Goal: Transaction & Acquisition: Purchase product/service

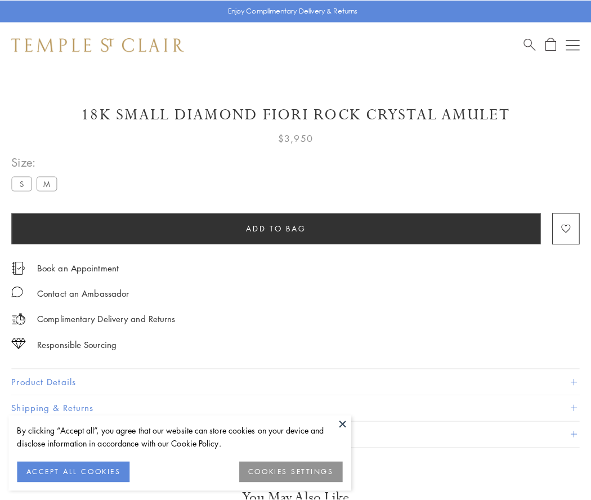
scroll to position [66, 0]
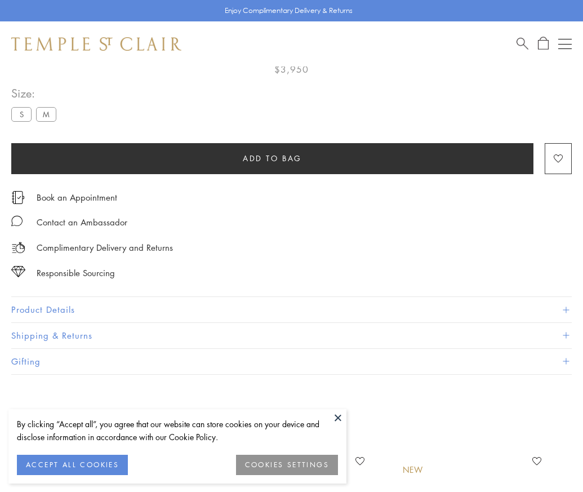
click at [272, 158] on span "Add to bag" at bounding box center [272, 158] width 59 height 12
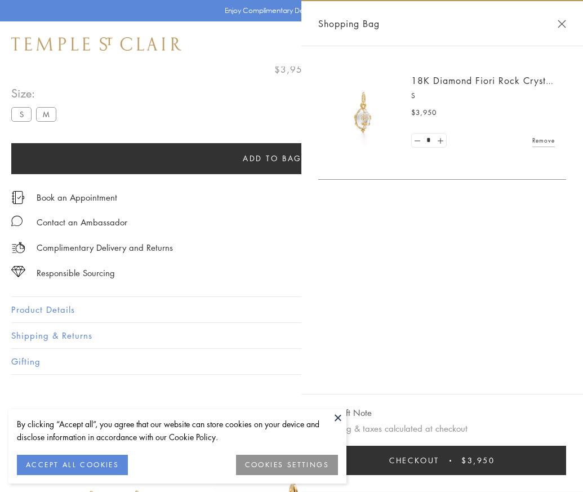
click at [439, 466] on span "Checkout" at bounding box center [414, 460] width 50 height 12
